Goal: Task Accomplishment & Management: Complete application form

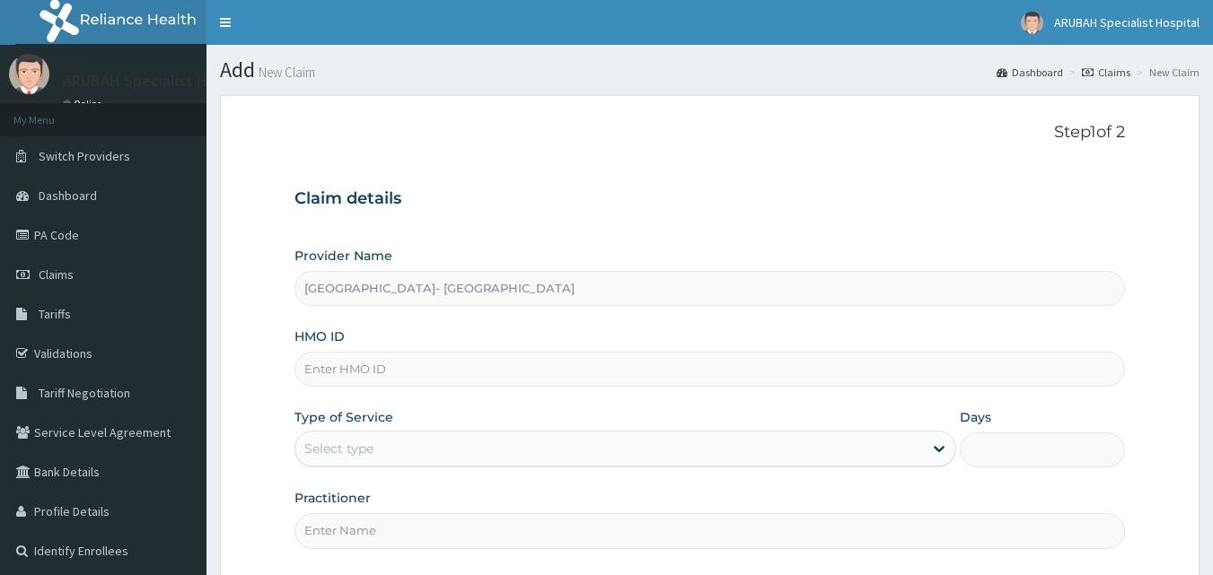
type input "GTB/10070/A"
click at [336, 447] on div "Select type" at bounding box center [338, 449] width 69 height 18
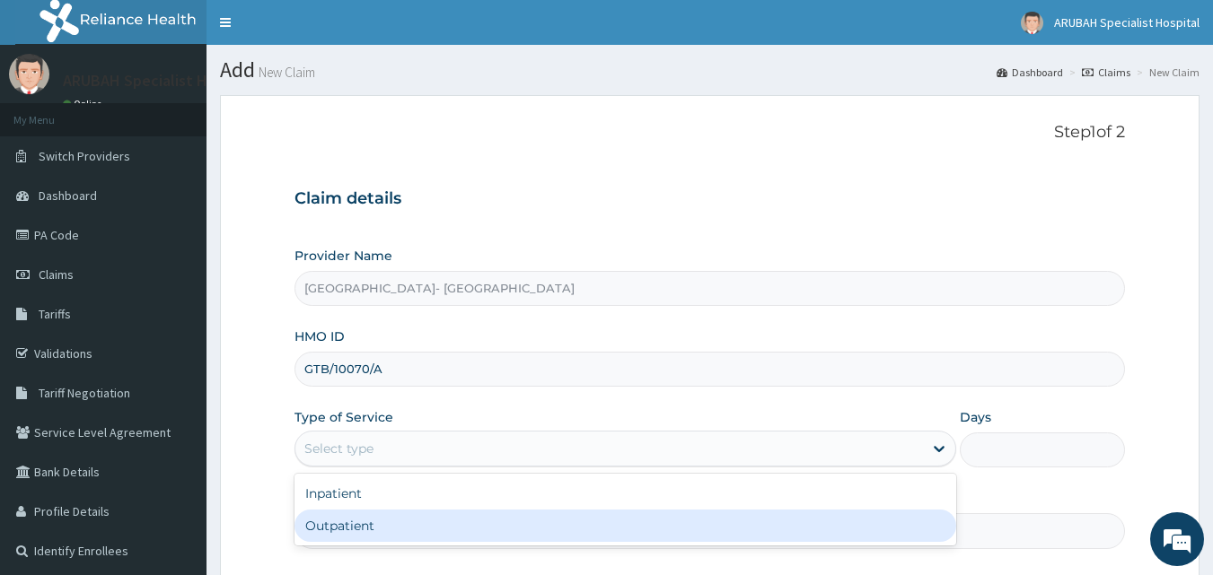
click at [353, 513] on div "Outpatient" at bounding box center [625, 526] width 662 height 32
type input "1"
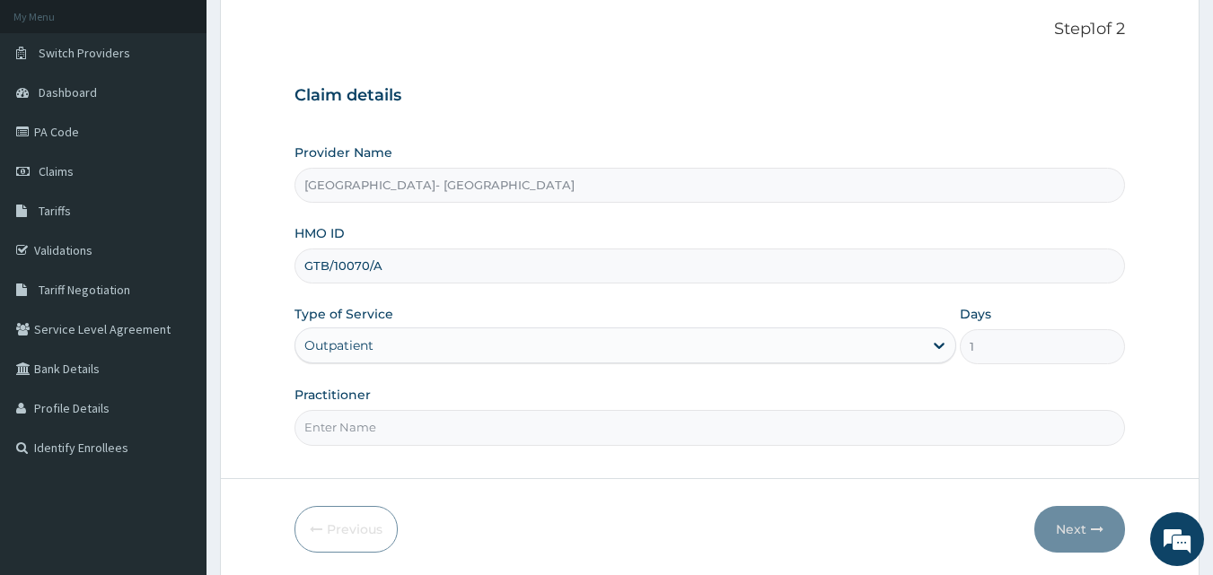
scroll to position [161, 0]
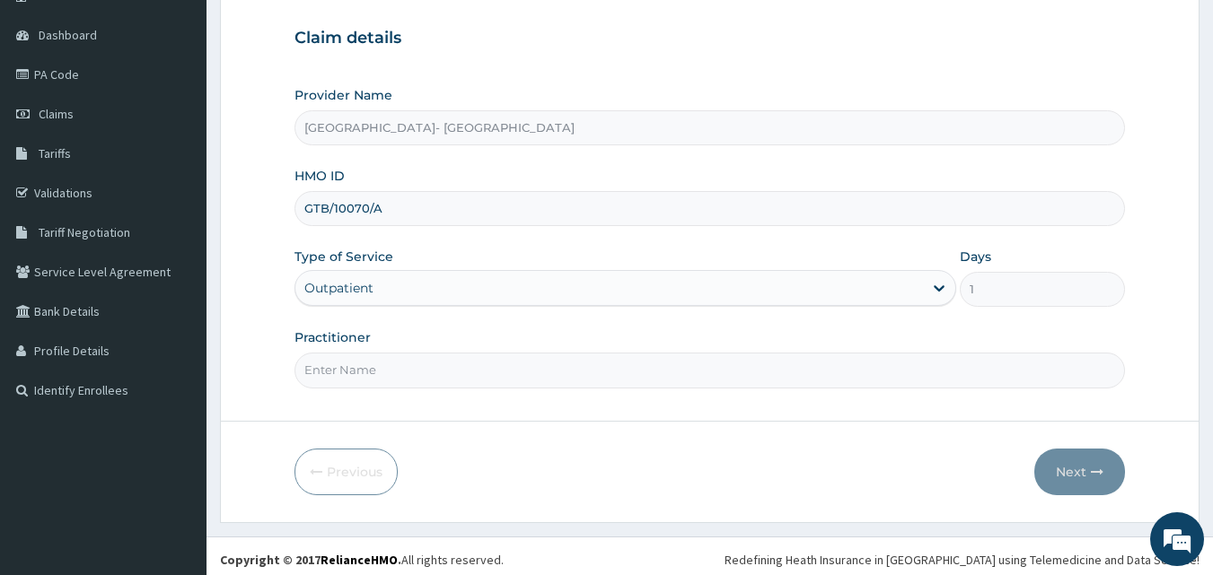
click at [349, 350] on div "Practitioner" at bounding box center [709, 358] width 831 height 59
click at [349, 364] on input "Practitioner" at bounding box center [709, 370] width 831 height 35
type input "DR [PERSON_NAME]"
click at [1094, 475] on icon "button" at bounding box center [1097, 472] width 13 height 13
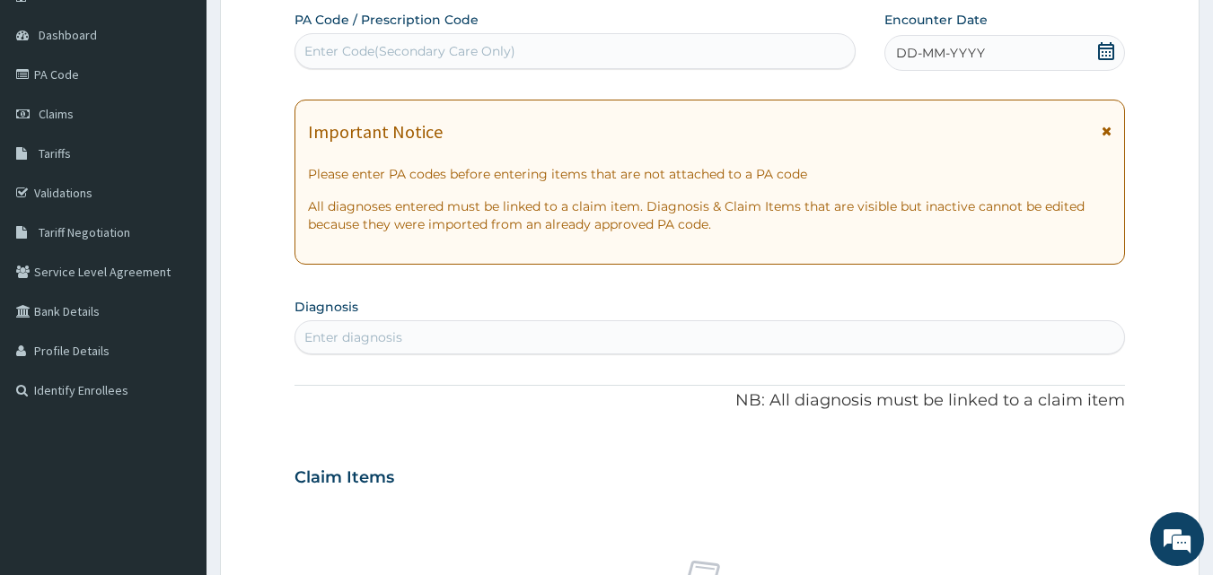
click at [1100, 50] on icon at bounding box center [1106, 51] width 16 height 18
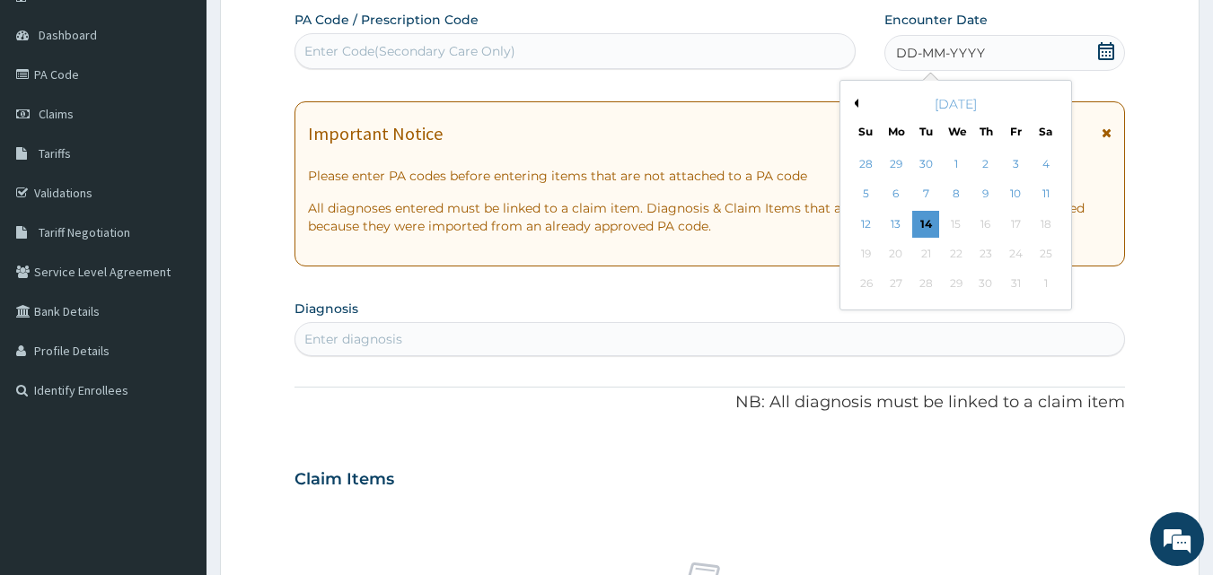
click at [1100, 50] on icon at bounding box center [1106, 51] width 16 height 18
click at [925, 224] on div "14" at bounding box center [926, 224] width 27 height 27
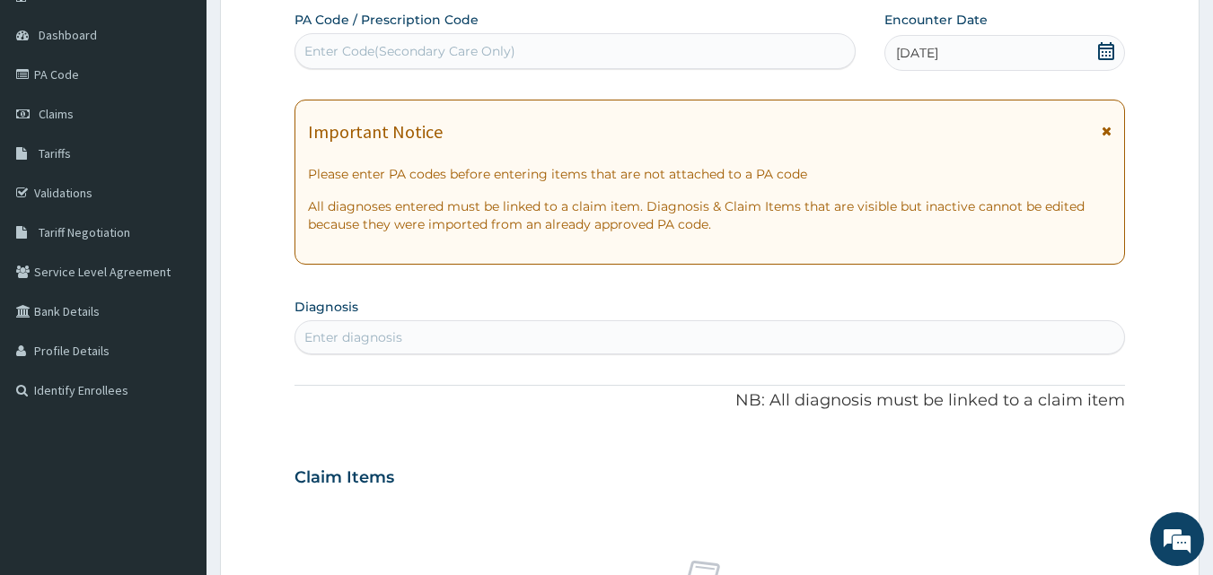
click at [614, 338] on div "Enter diagnosis" at bounding box center [709, 337] width 829 height 29
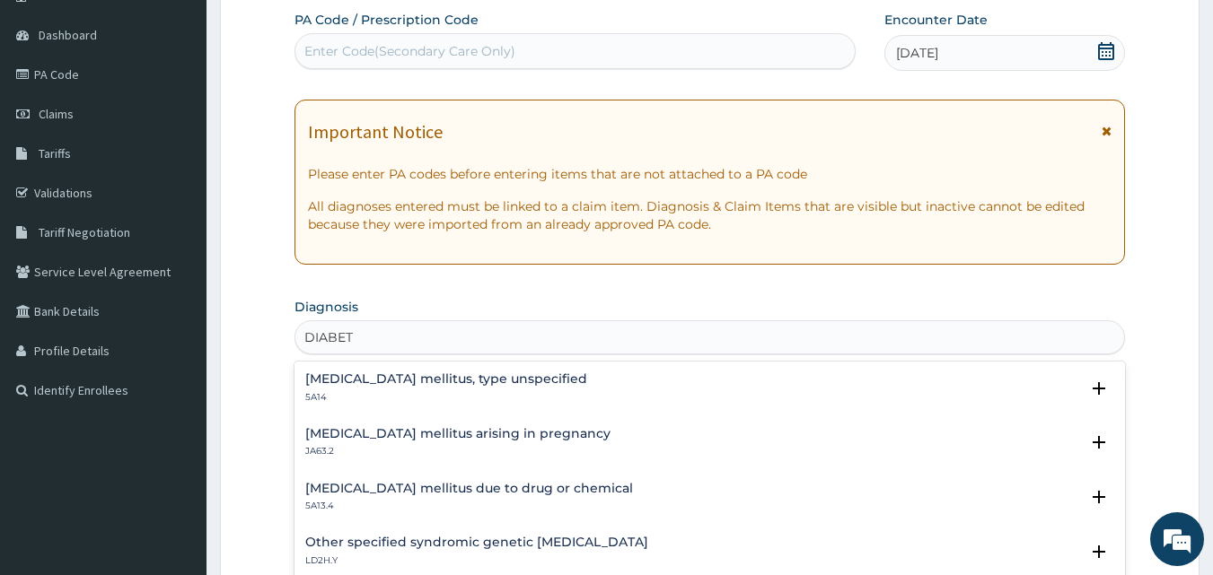
type input "DIABETE"
click at [479, 373] on h4 "[MEDICAL_DATA] mellitus, type unspecified" at bounding box center [446, 379] width 282 height 13
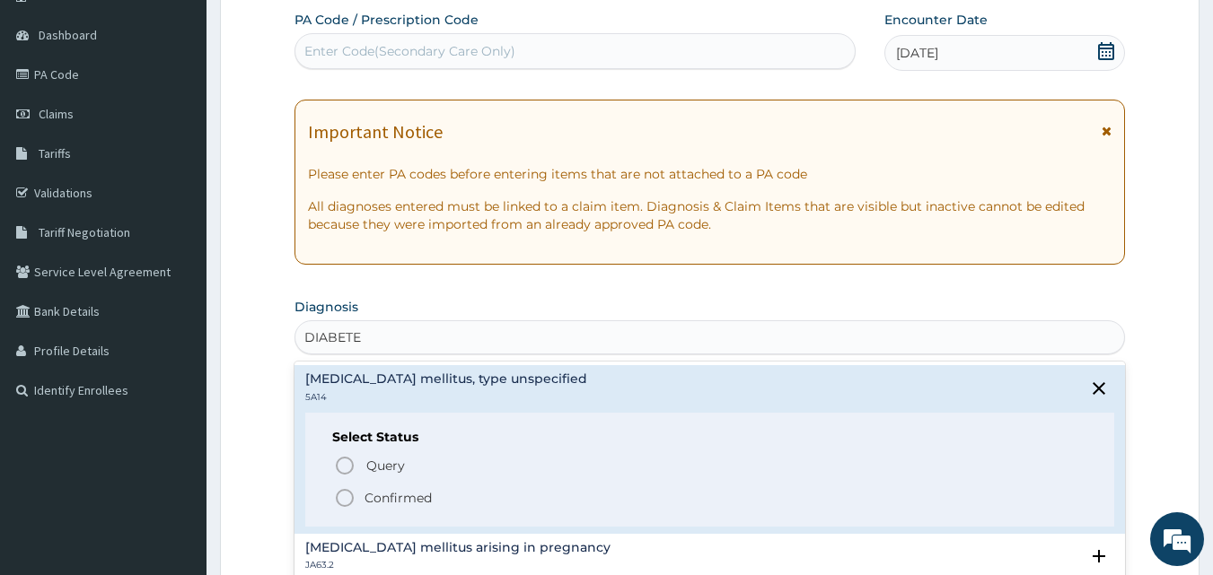
click at [479, 373] on h4 "[MEDICAL_DATA] mellitus, type unspecified" at bounding box center [446, 379] width 282 height 13
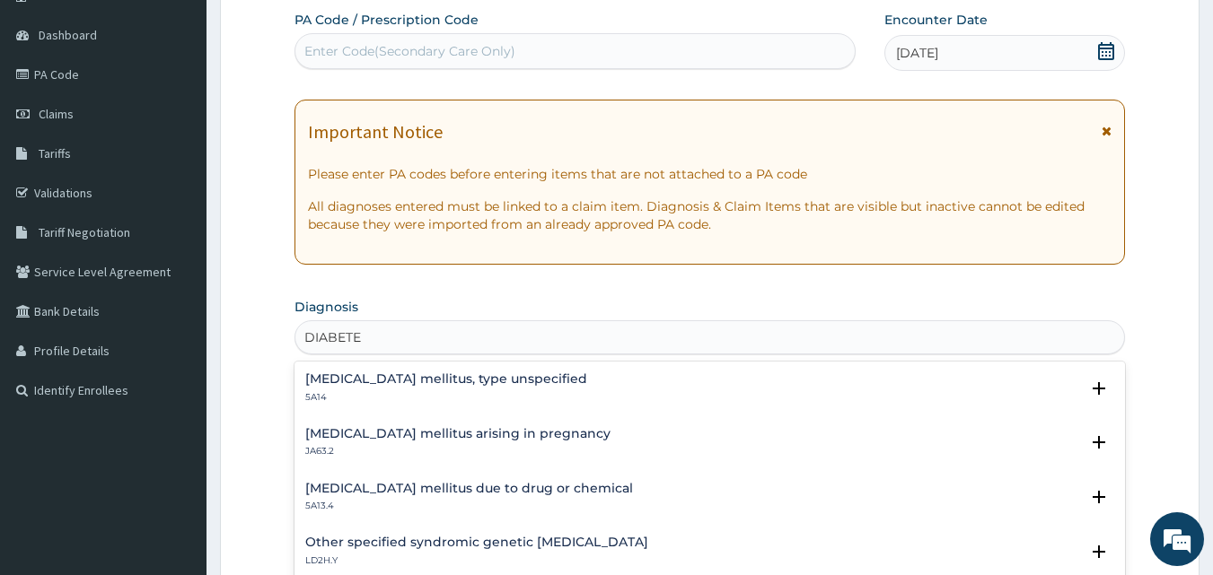
click at [364, 393] on p "5A14" at bounding box center [446, 397] width 282 height 13
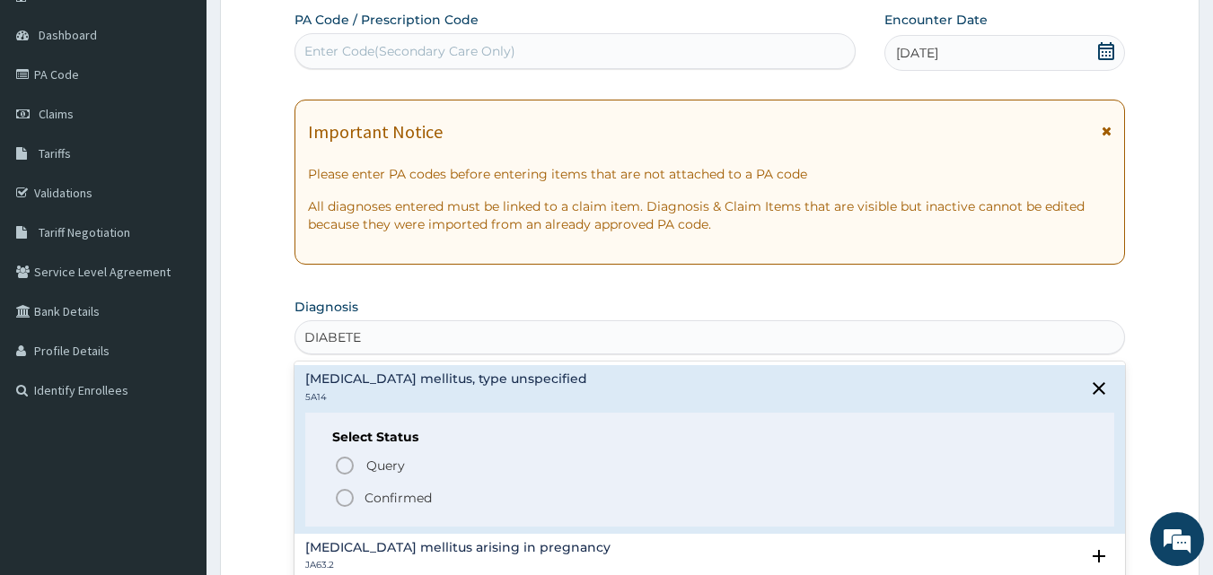
click at [347, 499] on icon "status option filled" at bounding box center [345, 498] width 22 height 22
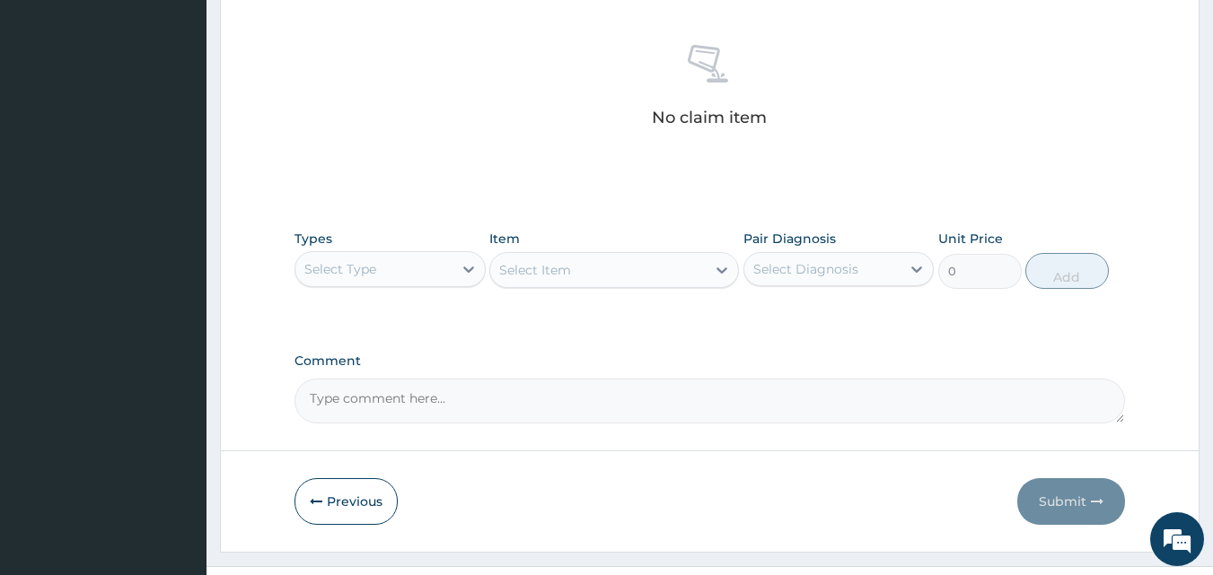
scroll to position [710, 0]
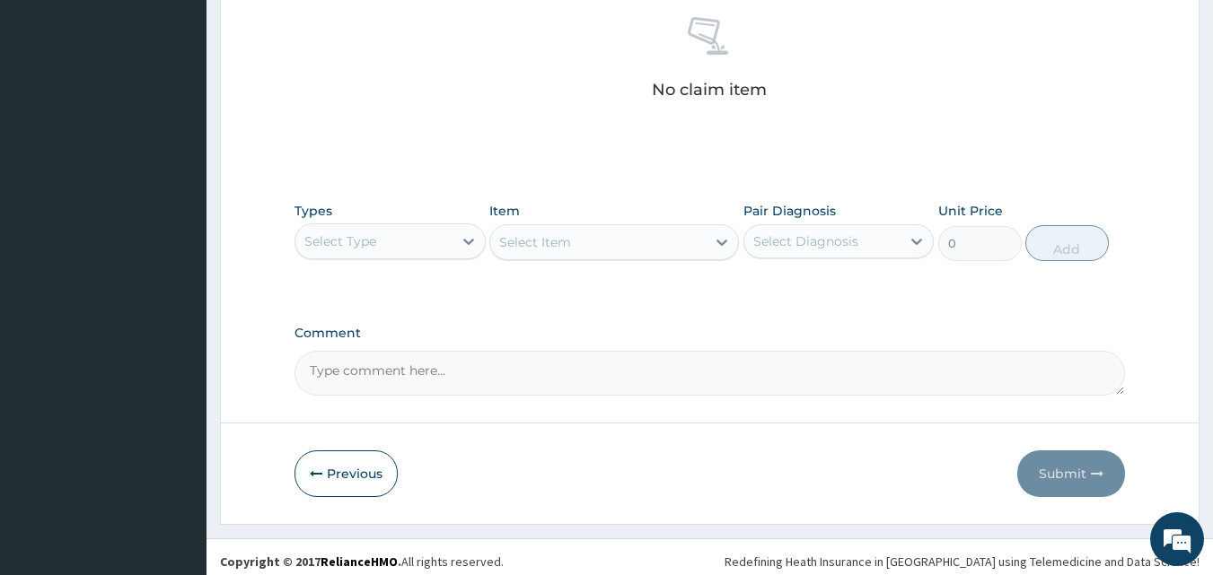
click at [373, 229] on div "Select Type" at bounding box center [373, 241] width 157 height 29
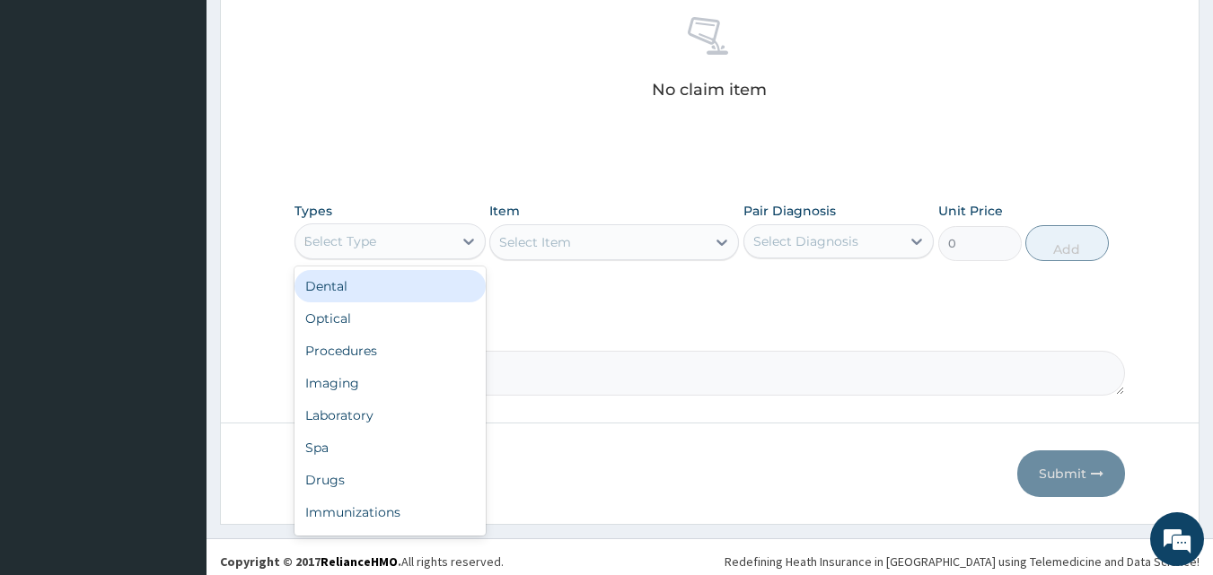
type input "DR"
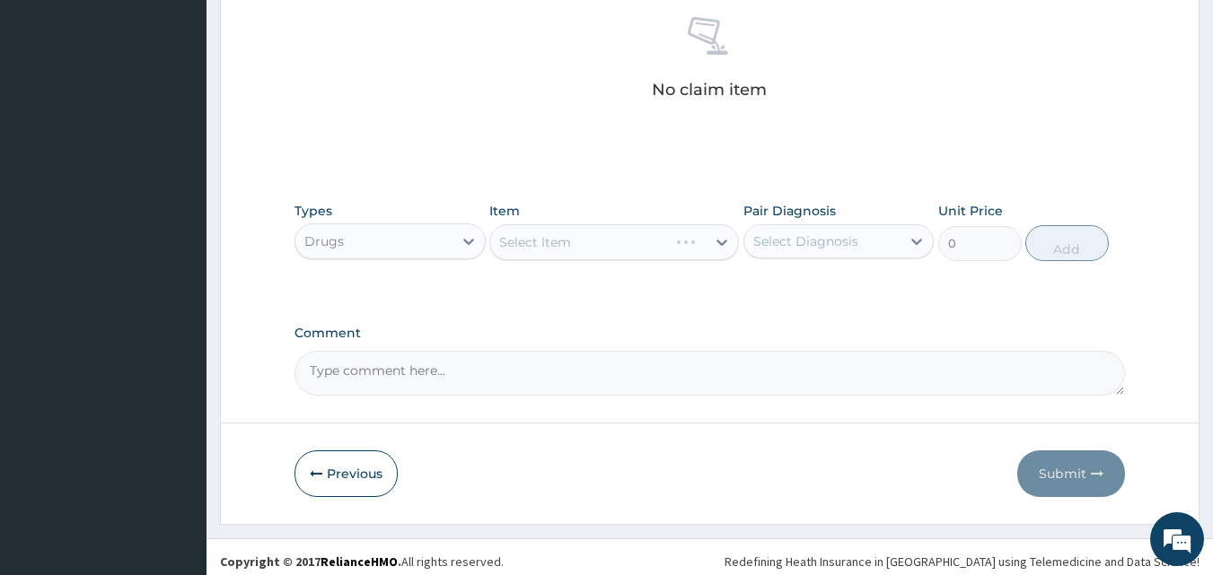
click at [706, 238] on div "Select Item" at bounding box center [614, 242] width 250 height 36
click at [633, 236] on div "Select Item" at bounding box center [597, 242] width 215 height 29
type input "METFORM"
click at [645, 256] on div "Select Item" at bounding box center [597, 242] width 215 height 29
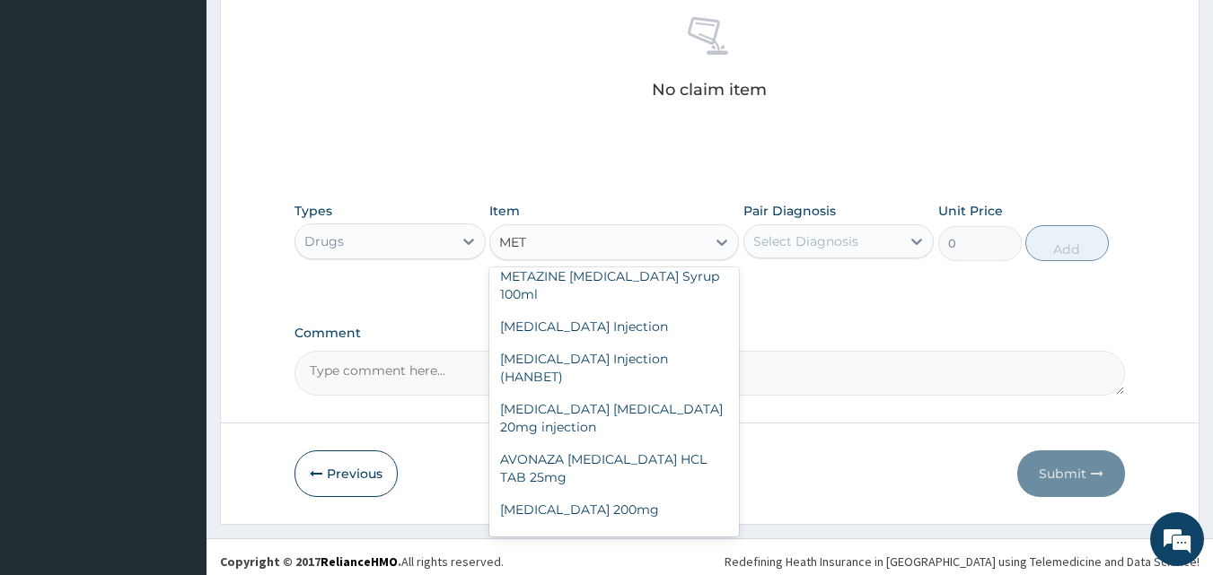
scroll to position [0, 0]
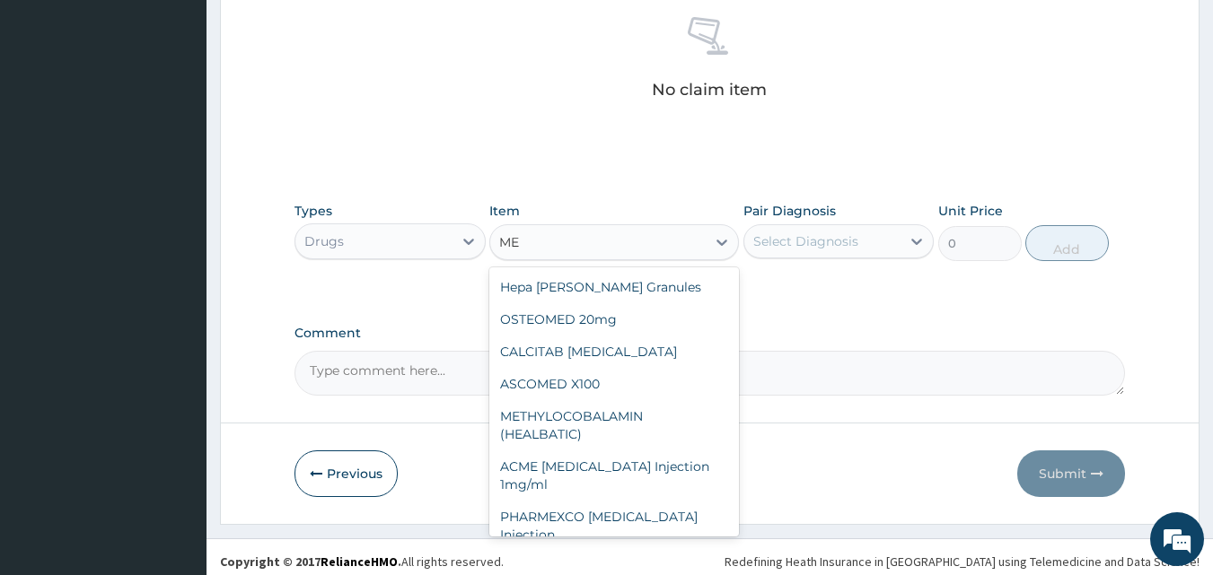
type input "M"
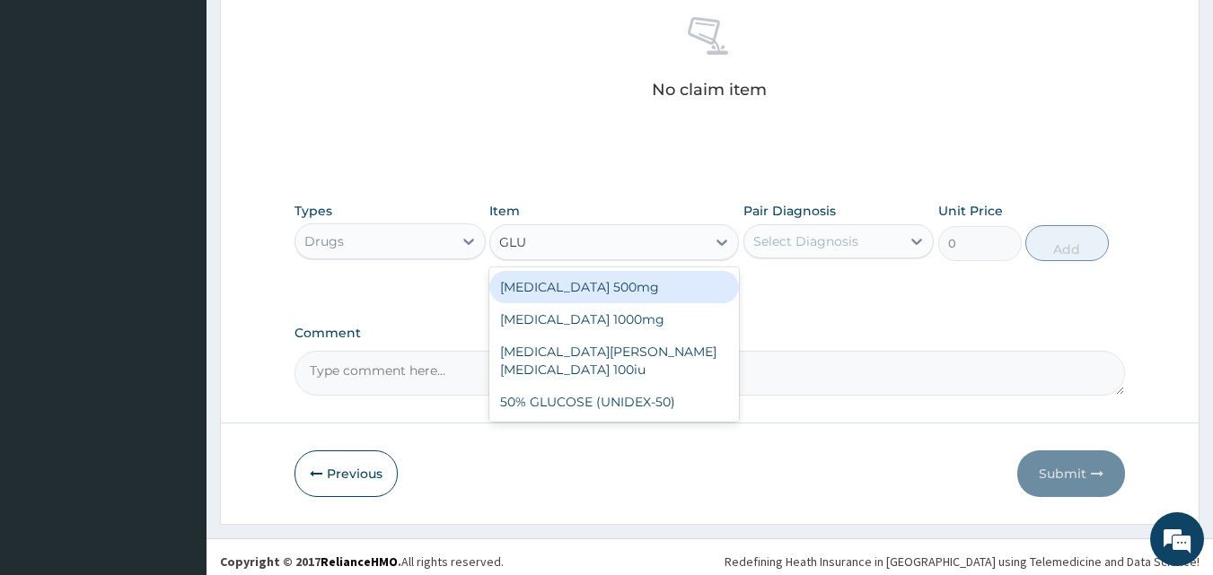
type input "GLUC"
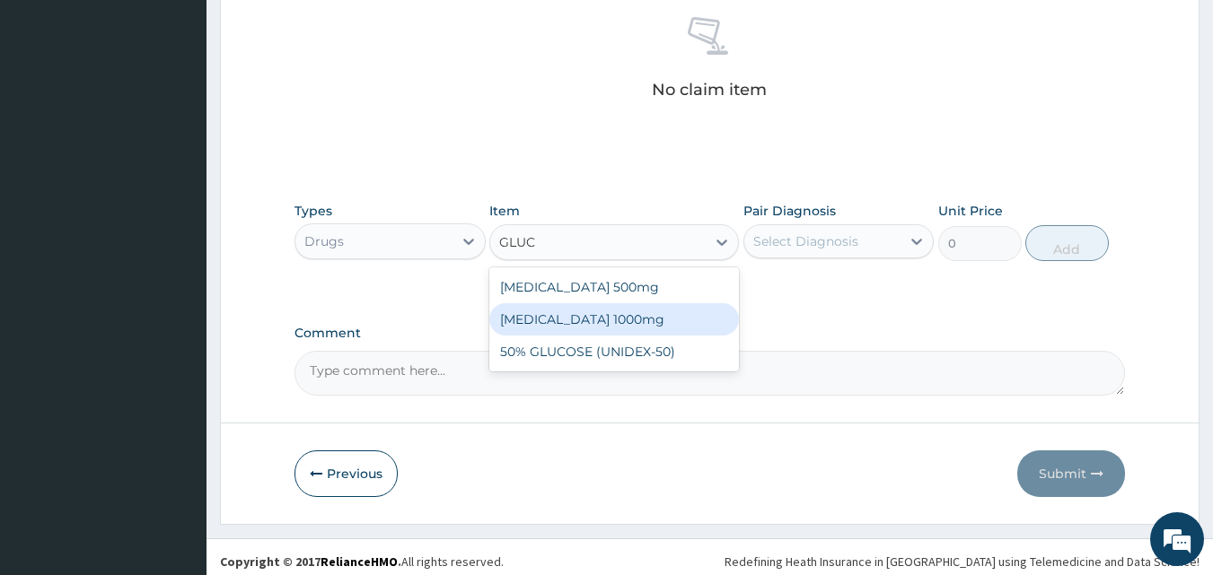
click at [573, 305] on div "[MEDICAL_DATA] 1000mg" at bounding box center [614, 319] width 250 height 32
type input "198"
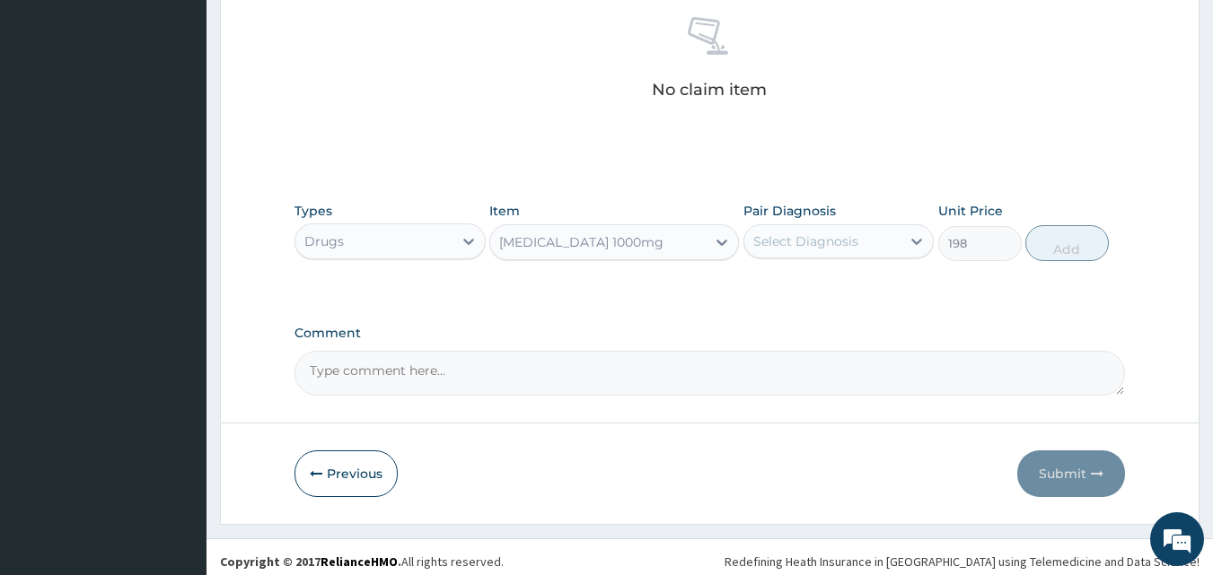
click at [600, 241] on div "[MEDICAL_DATA] 1000mg" at bounding box center [581, 242] width 164 height 18
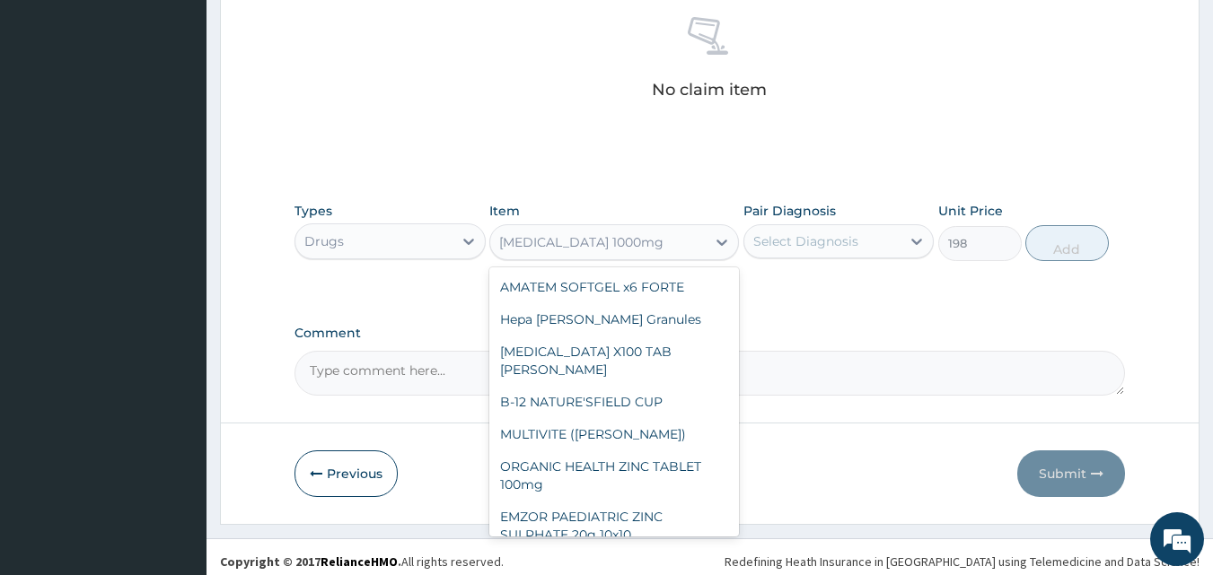
scroll to position [4366, 0]
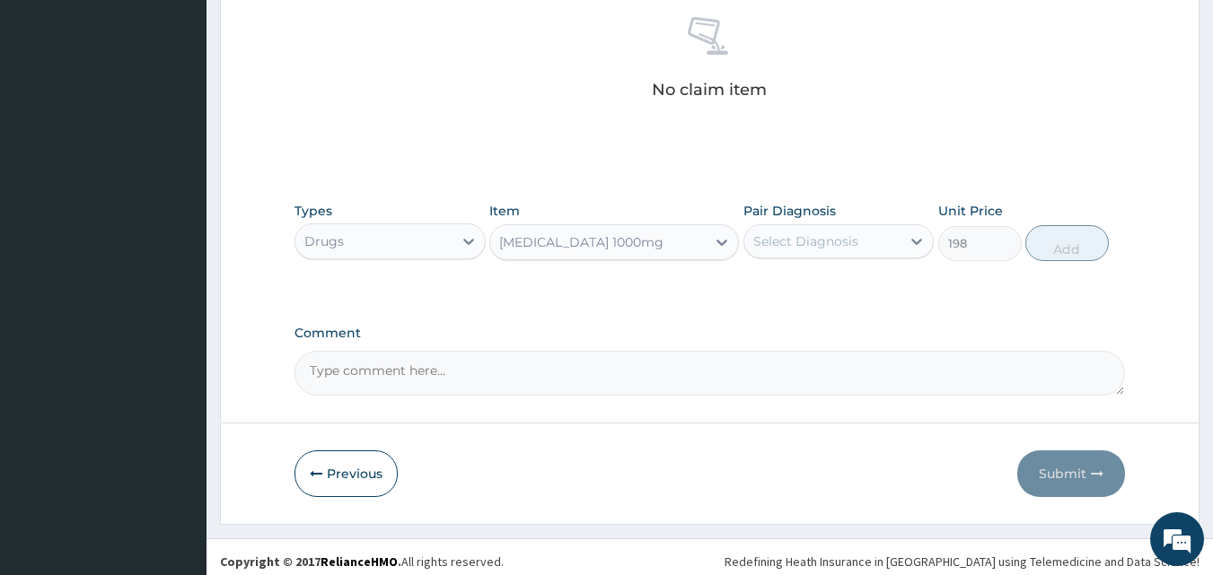
click at [610, 249] on div "[MEDICAL_DATA] 1000mg" at bounding box center [581, 242] width 164 height 18
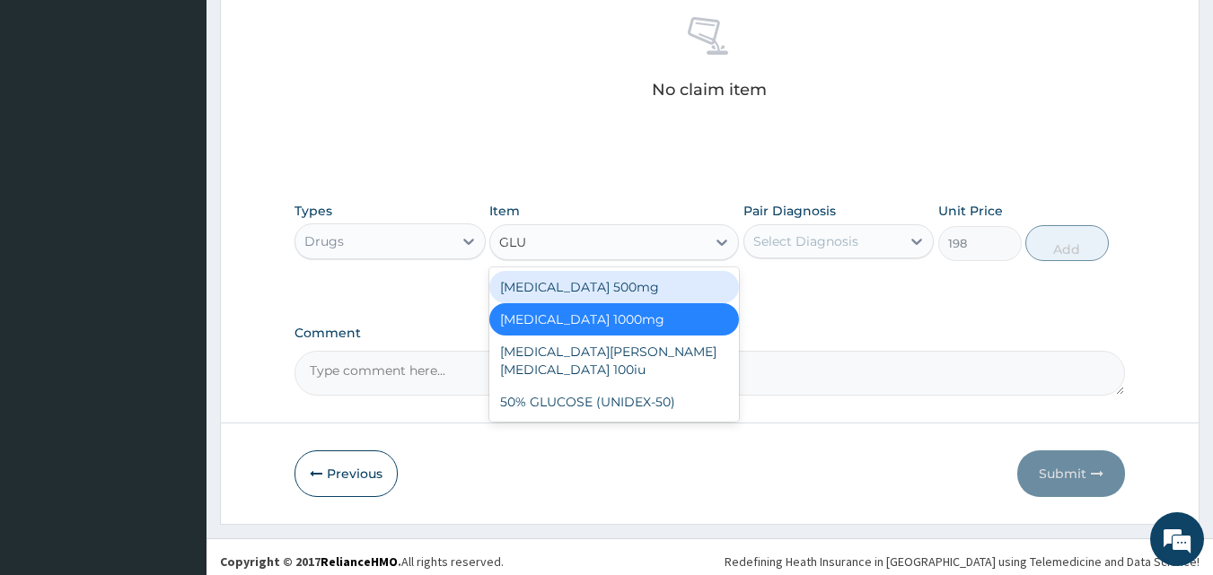
scroll to position [0, 0]
type input "GLUC"
click at [651, 285] on div "[MEDICAL_DATA] 500mg" at bounding box center [614, 287] width 250 height 32
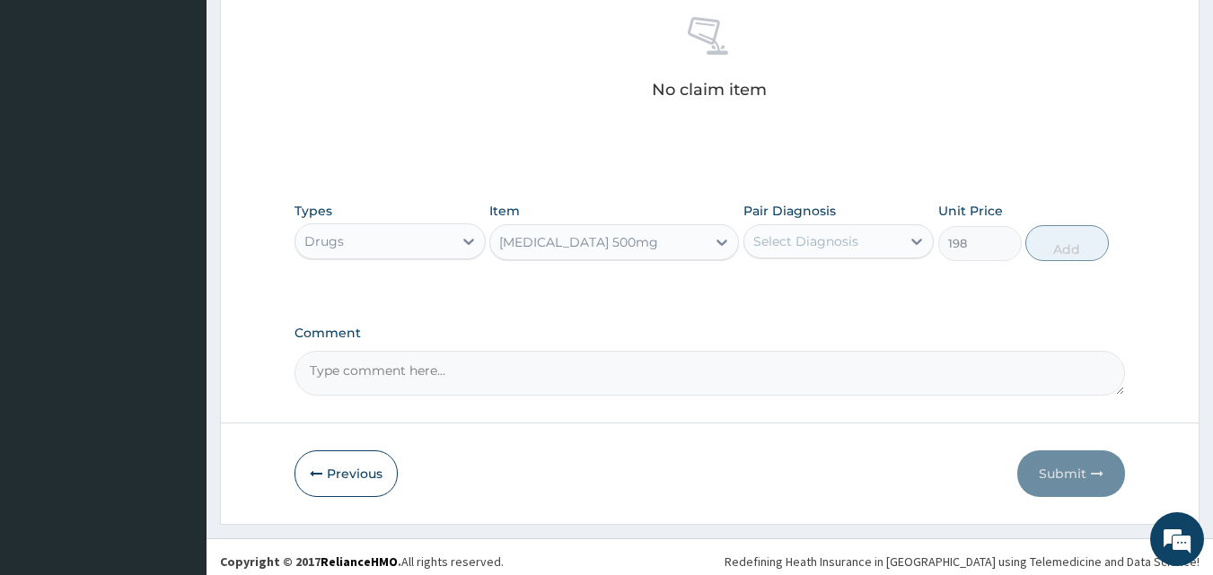
type input "158.4"
click at [608, 241] on div "[MEDICAL_DATA] 500mg" at bounding box center [578, 242] width 159 height 18
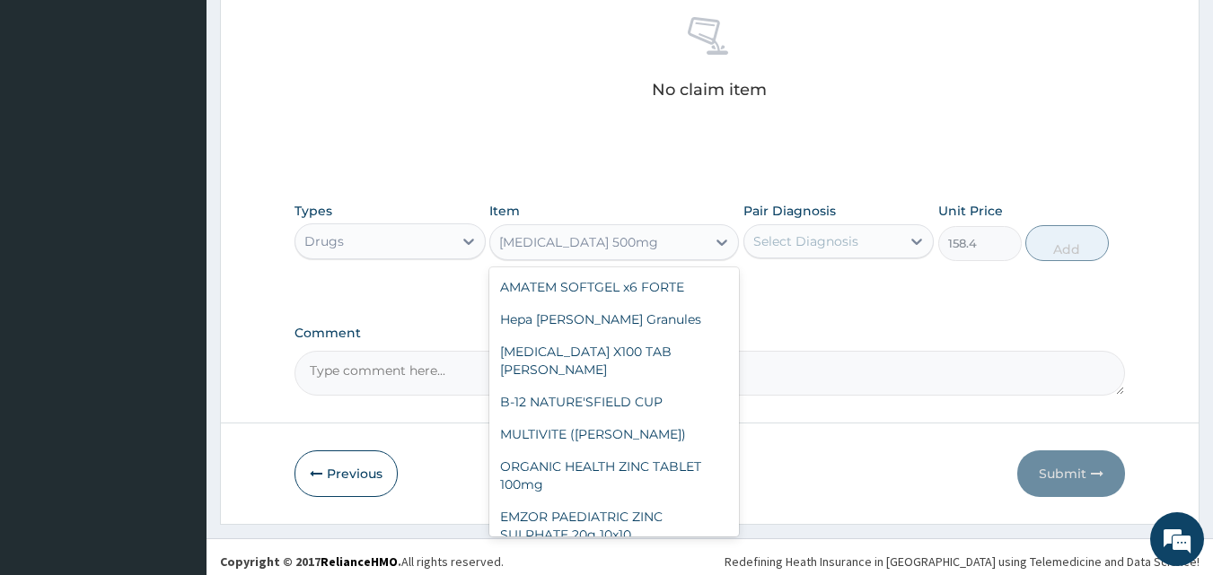
scroll to position [4302, 0]
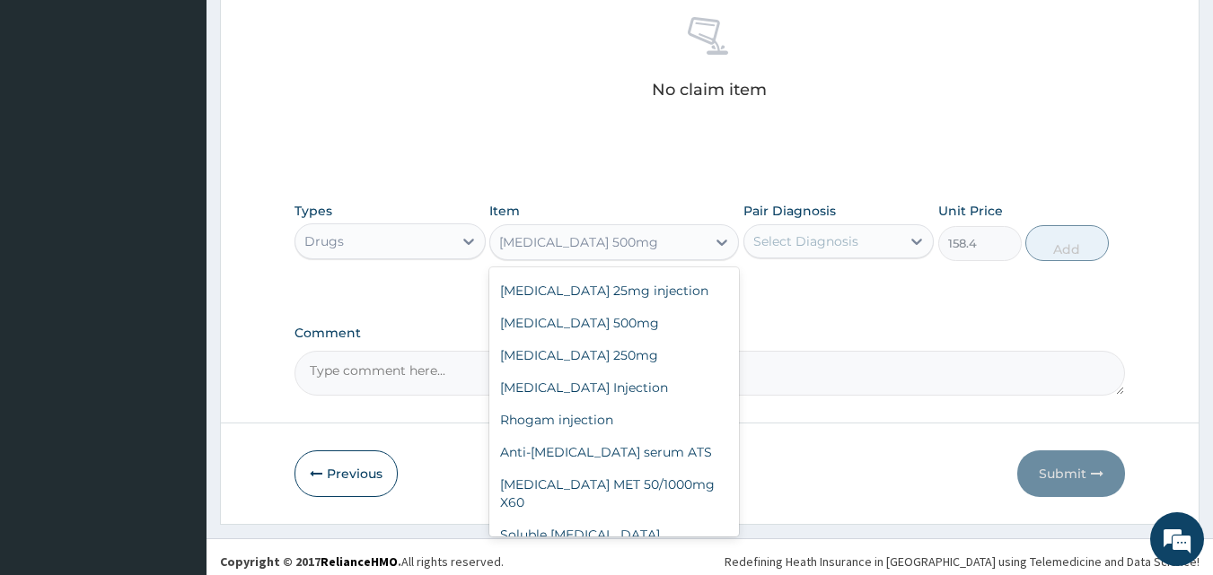
click at [566, 253] on div "[MEDICAL_DATA] 500mg" at bounding box center [597, 242] width 215 height 29
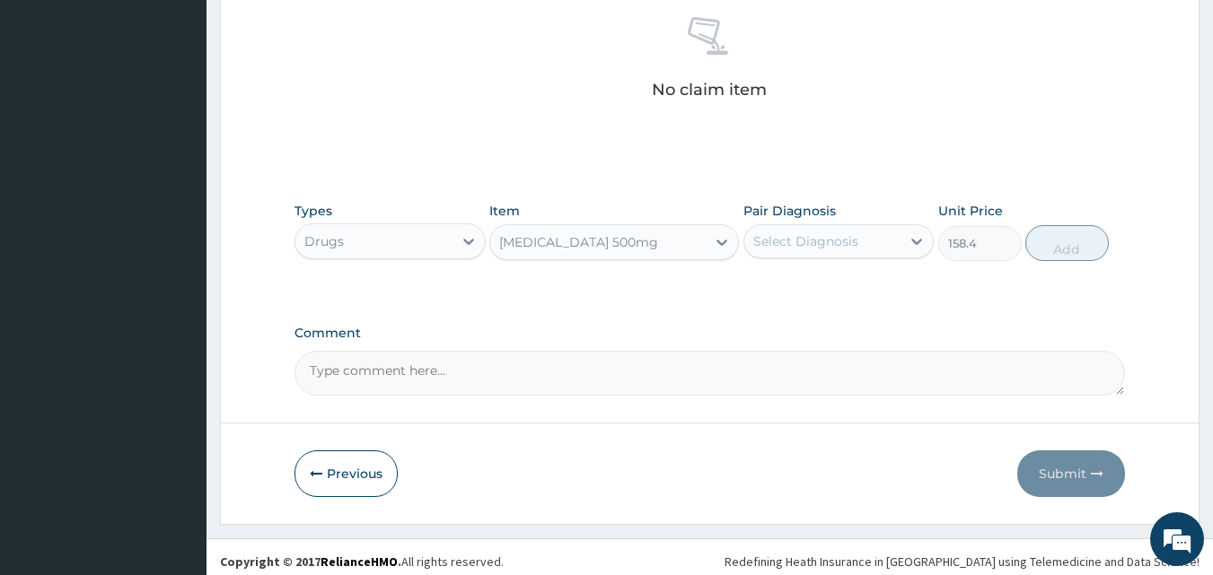
click at [566, 253] on div "[MEDICAL_DATA] 500mg" at bounding box center [597, 242] width 215 height 29
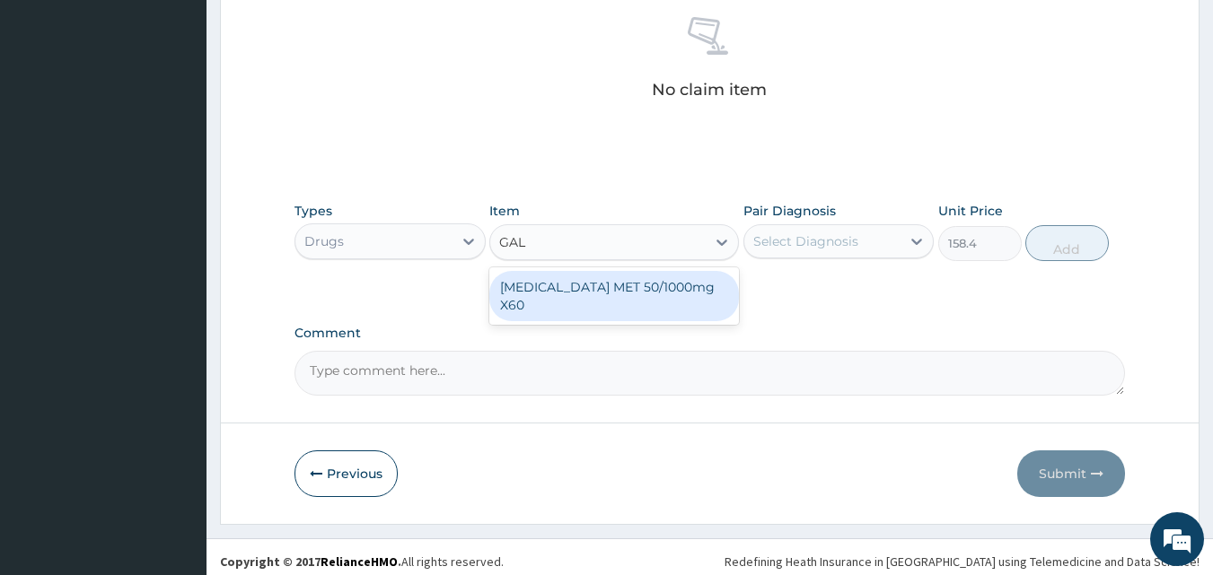
scroll to position [0, 0]
type input "GALV"
click at [558, 292] on div "[MEDICAL_DATA] MET 50/1000mg X60" at bounding box center [614, 296] width 250 height 50
type input "1056"
